Goal: Transaction & Acquisition: Purchase product/service

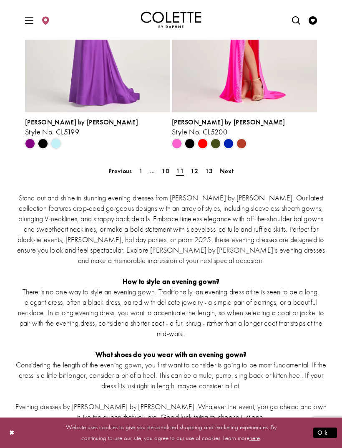
scroll to position [1745, 0]
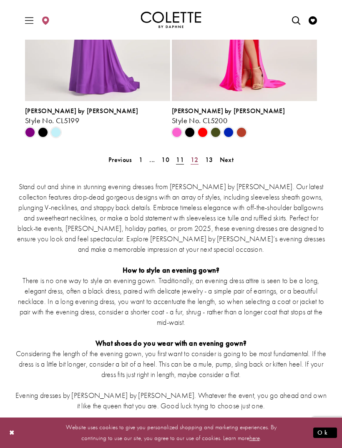
click at [197, 160] on span "12" at bounding box center [195, 159] width 8 height 9
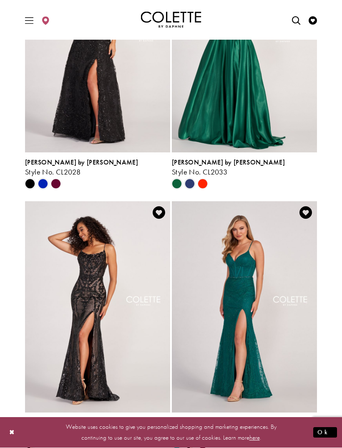
scroll to position [1174, 0]
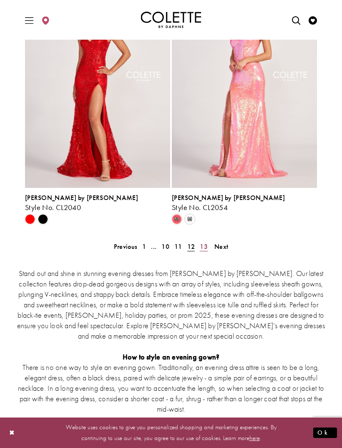
click at [205, 247] on span "13" at bounding box center [204, 246] width 8 height 9
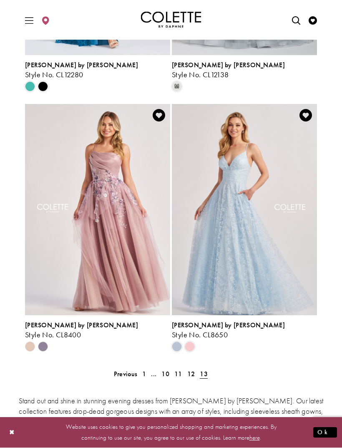
scroll to position [232, 0]
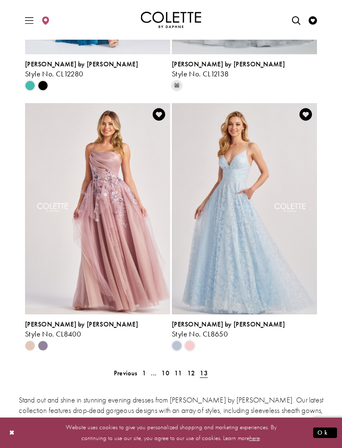
click at [42, 344] on polygon "Product List" at bounding box center [42, 345] width 13 height 13
click at [39, 344] on polygon "Product List" at bounding box center [42, 345] width 13 height 13
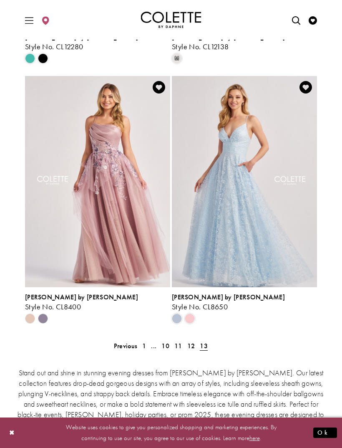
click at [47, 229] on img "Visit Colette by Daphne Style No. CL8400 Page" at bounding box center [97, 181] width 145 height 211
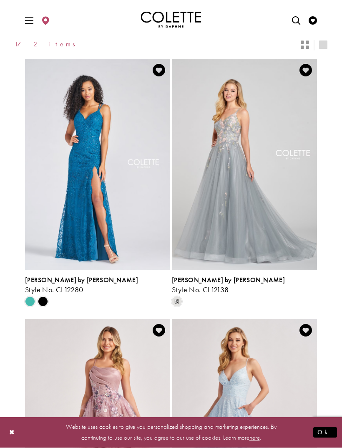
scroll to position [0, 0]
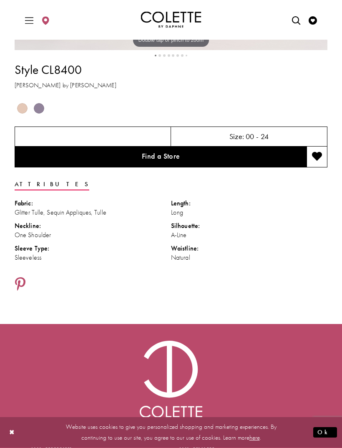
click at [37, 110] on span "Product color controls state depends on size chosen" at bounding box center [39, 108] width 10 height 10
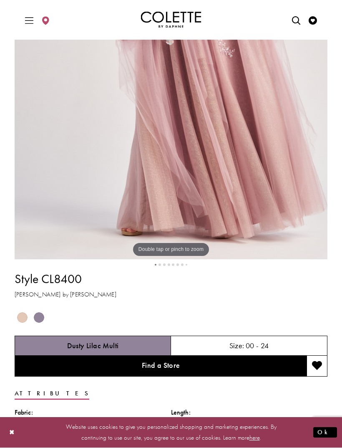
scroll to position [250, 0]
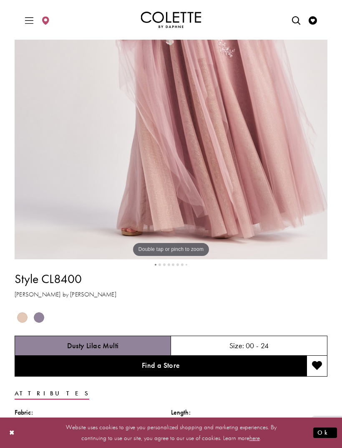
click at [25, 316] on span "Product color controls state depends on size chosen" at bounding box center [22, 317] width 10 height 10
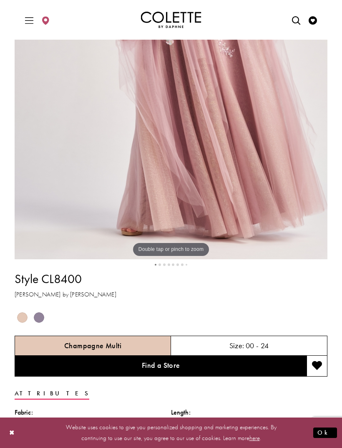
click at [45, 310] on div "Out of Stock" at bounding box center [38, 317] width 17 height 17
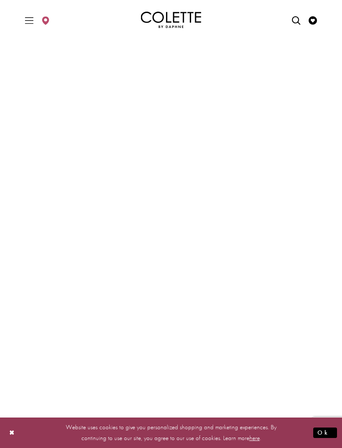
scroll to position [0, 0]
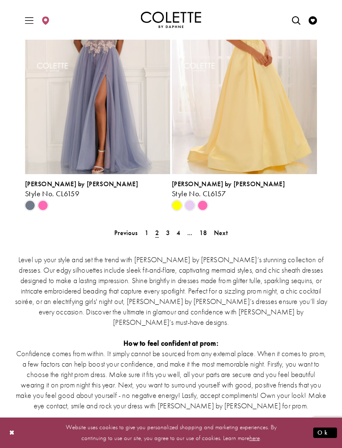
scroll to position [1692, 0]
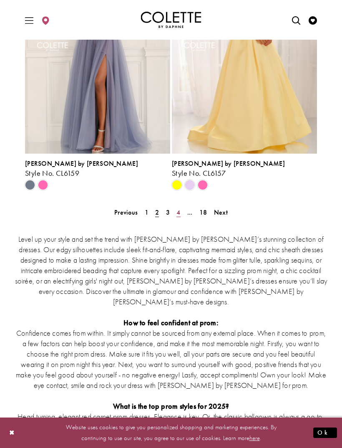
click at [175, 214] on link "4" at bounding box center [178, 212] width 9 height 12
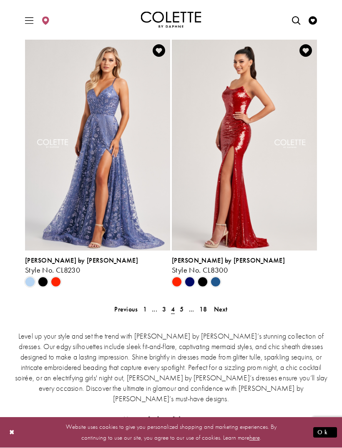
scroll to position [1608, 0]
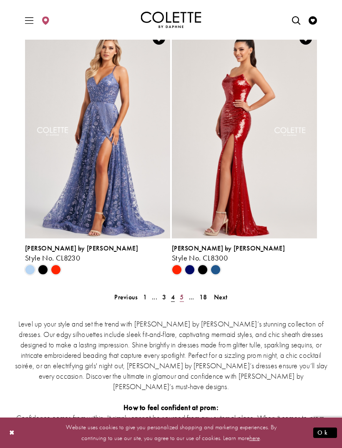
click at [181, 299] on span "5" at bounding box center [182, 296] width 4 height 9
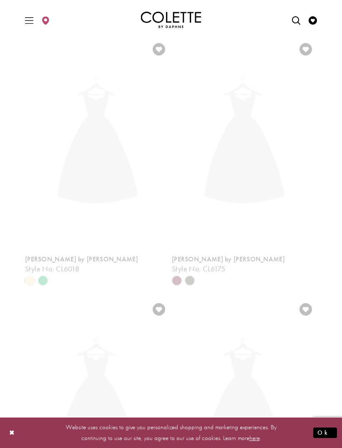
scroll to position [35, 0]
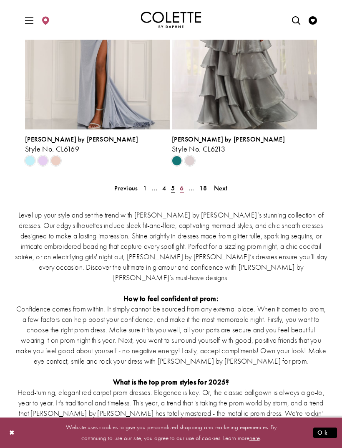
click at [182, 186] on span "6" at bounding box center [182, 188] width 4 height 9
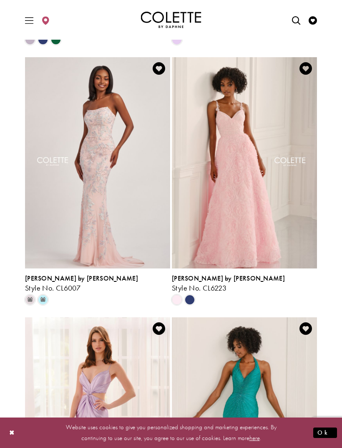
scroll to position [1326, 0]
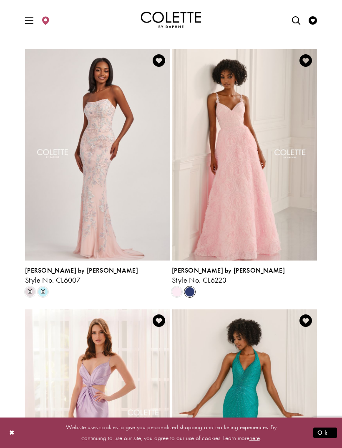
click at [192, 292] on span "Product List" at bounding box center [190, 292] width 10 height 10
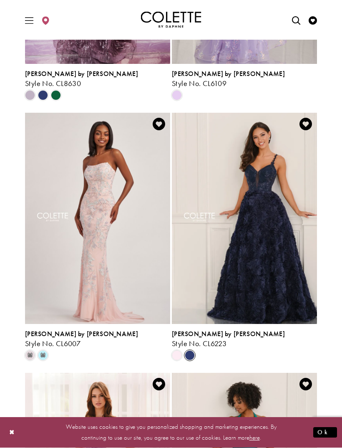
scroll to position [1257, 0]
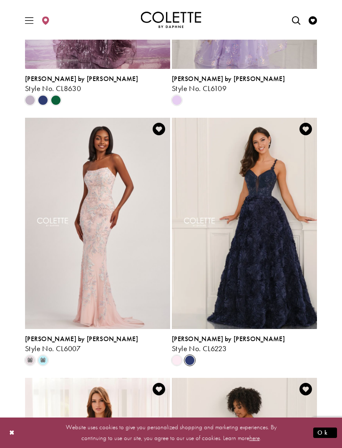
click at [253, 164] on img "Visit Colette by Daphne Style No. CL6223 Page" at bounding box center [244, 223] width 145 height 211
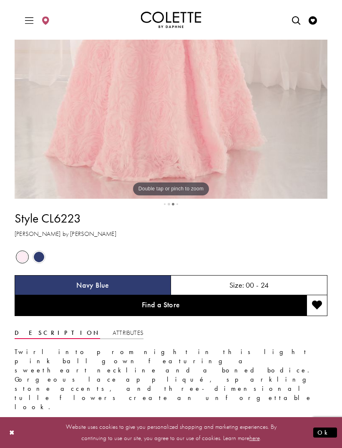
scroll to position [309, 0]
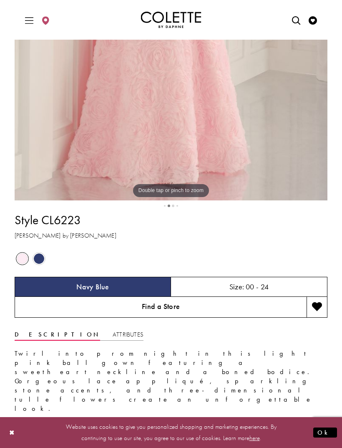
click at [240, 306] on link "Find a Store" at bounding box center [161, 307] width 292 height 21
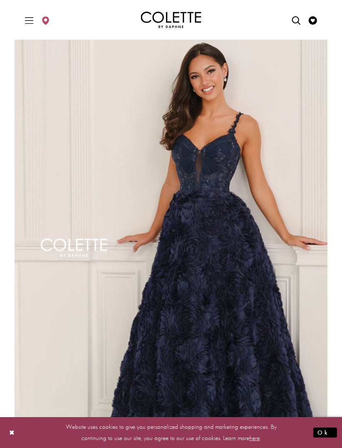
scroll to position [16, 0]
